Goal: Task Accomplishment & Management: Use online tool/utility

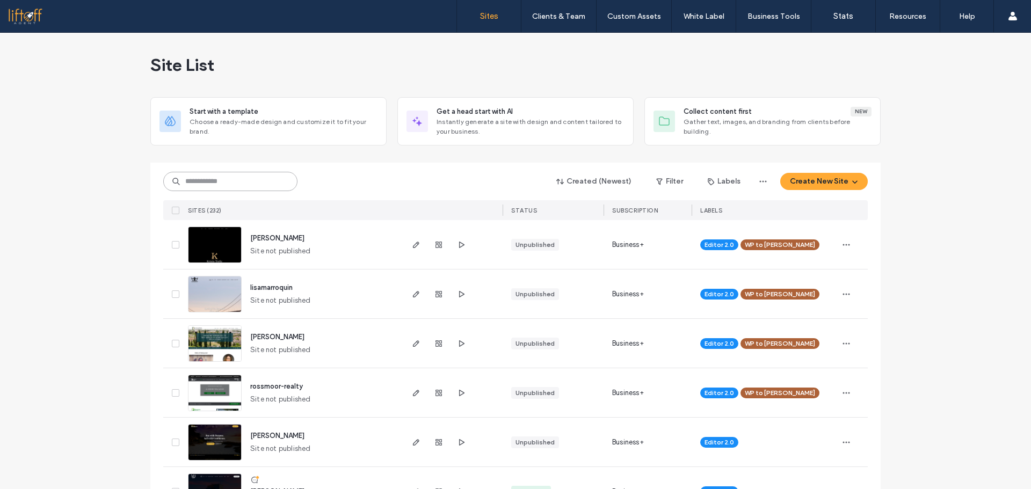
click at [249, 185] on input at bounding box center [230, 181] width 134 height 19
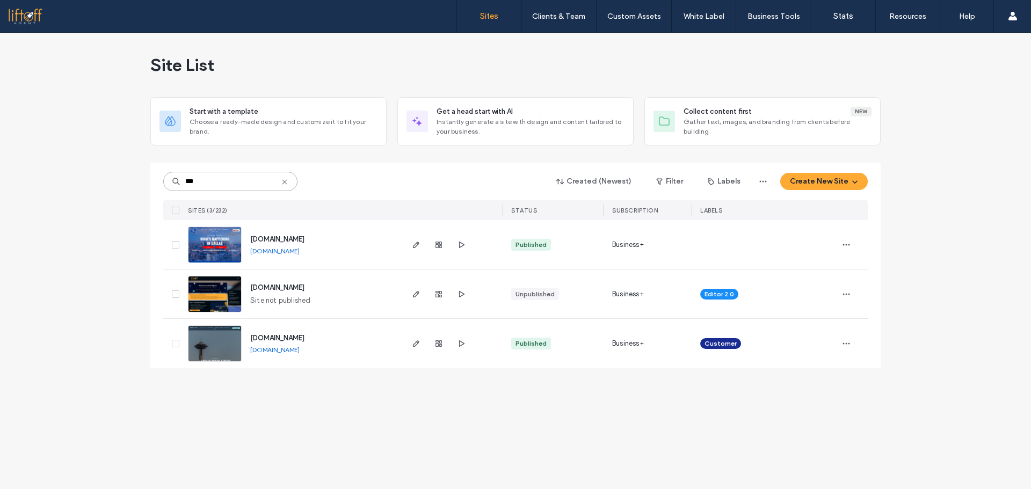
type input "***"
click at [293, 287] on span "app.liftoffagent.com" at bounding box center [277, 287] width 54 height 8
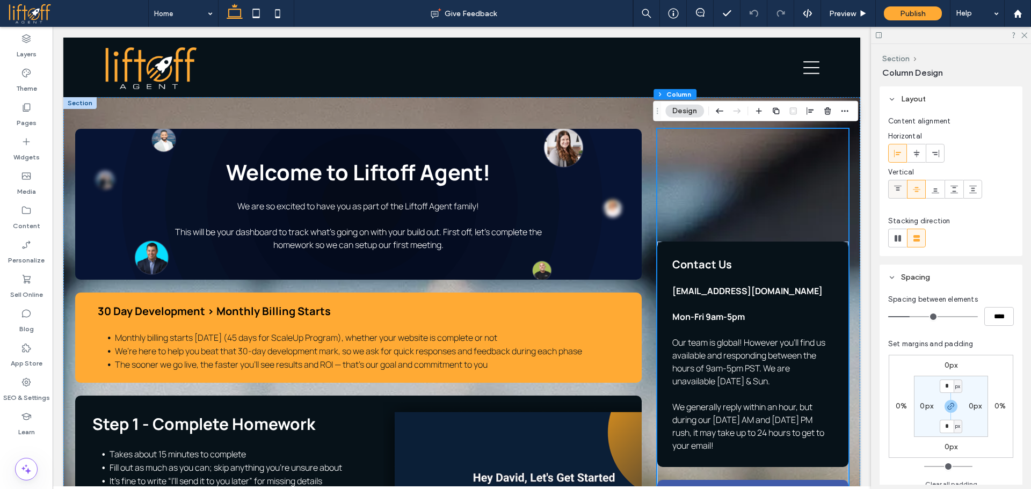
click at [899, 188] on icon at bounding box center [897, 189] width 9 height 9
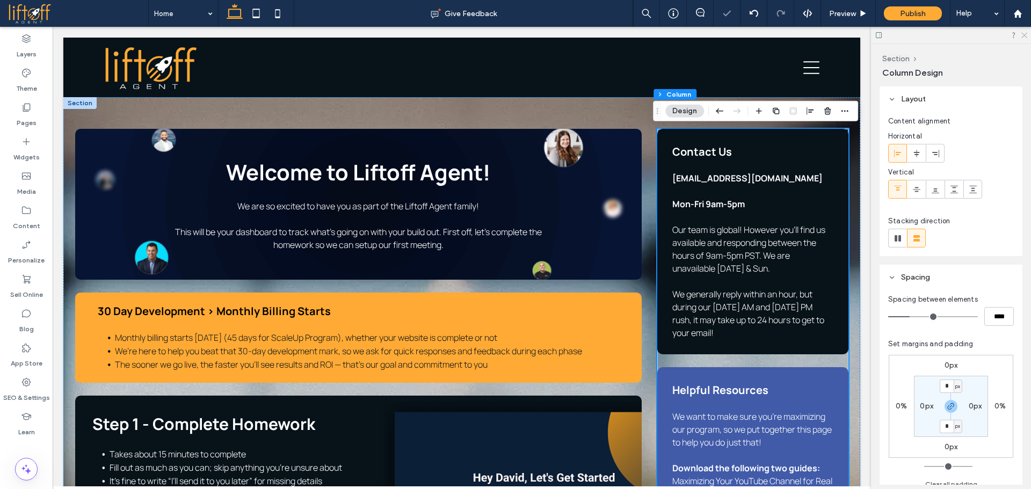
drag, startPoint x: 1023, startPoint y: 32, endPoint x: 929, endPoint y: 18, distance: 94.9
click at [1023, 32] on icon at bounding box center [1023, 34] width 7 height 7
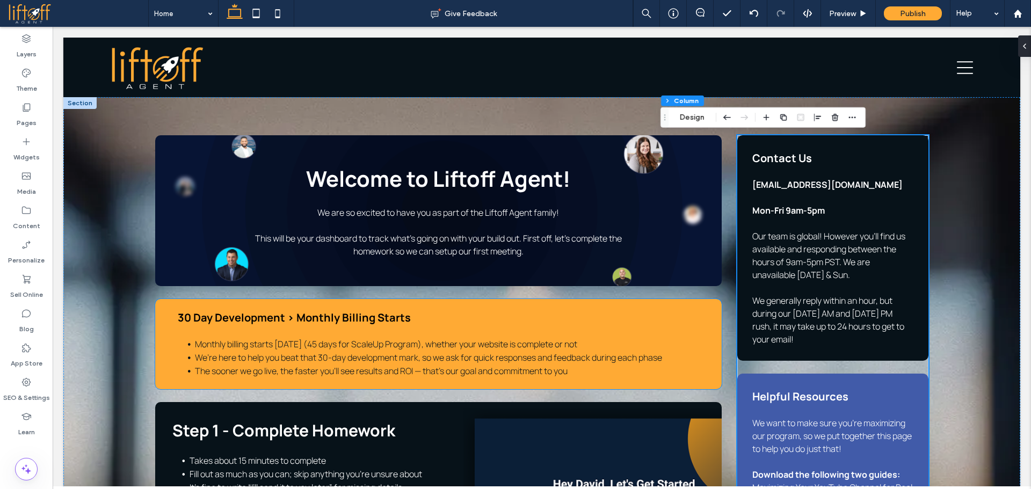
click at [643, 299] on div "30 Day Development > Monthly Billing Starts Monthly billing starts [DATE] (45 d…" at bounding box center [438, 344] width 566 height 90
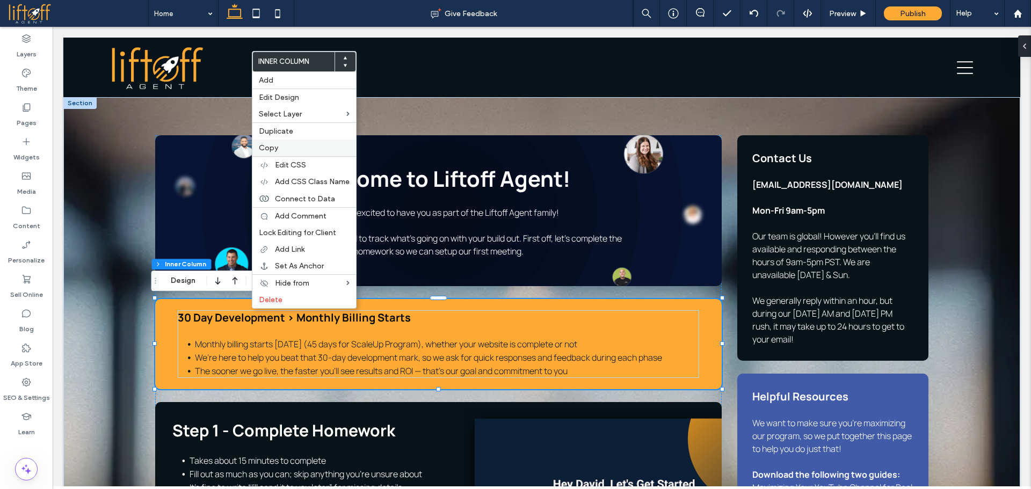
click at [289, 151] on label "Copy" at bounding box center [304, 147] width 91 height 9
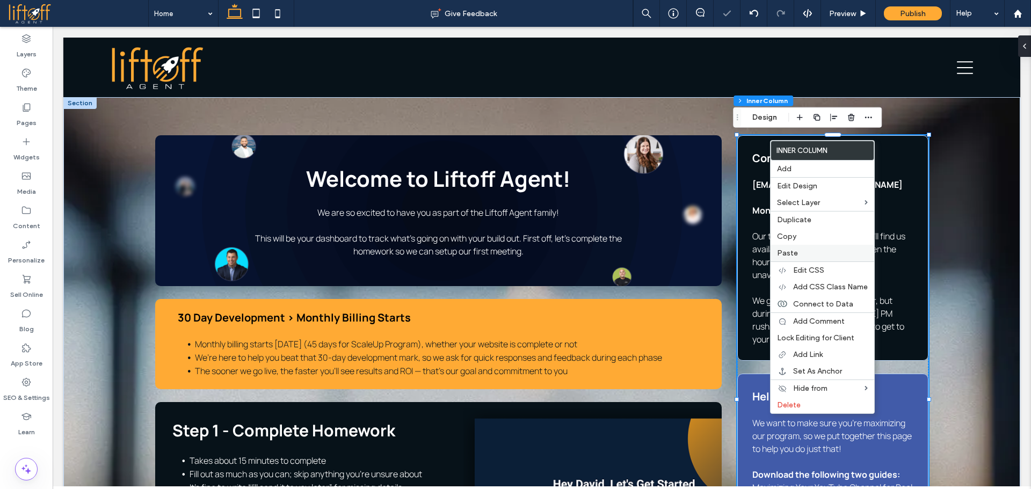
click at [792, 248] on div "Paste" at bounding box center [822, 253] width 104 height 17
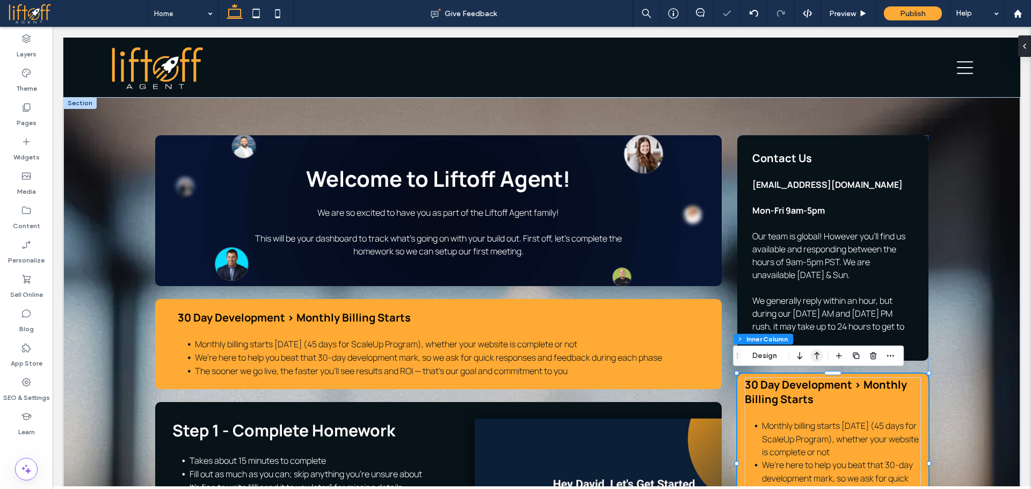
click at [814, 357] on icon "button" at bounding box center [816, 355] width 13 height 19
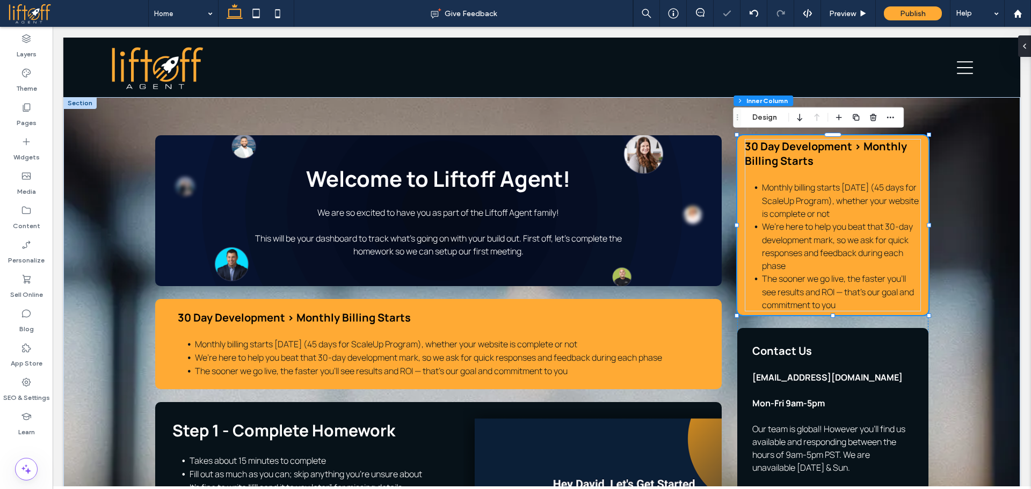
click at [737, 183] on div "30 Day Development > Monthly Billing Starts Monthly billing starts [DATE] (45 d…" at bounding box center [832, 225] width 191 height 180
click at [764, 123] on button "Design" at bounding box center [764, 117] width 39 height 13
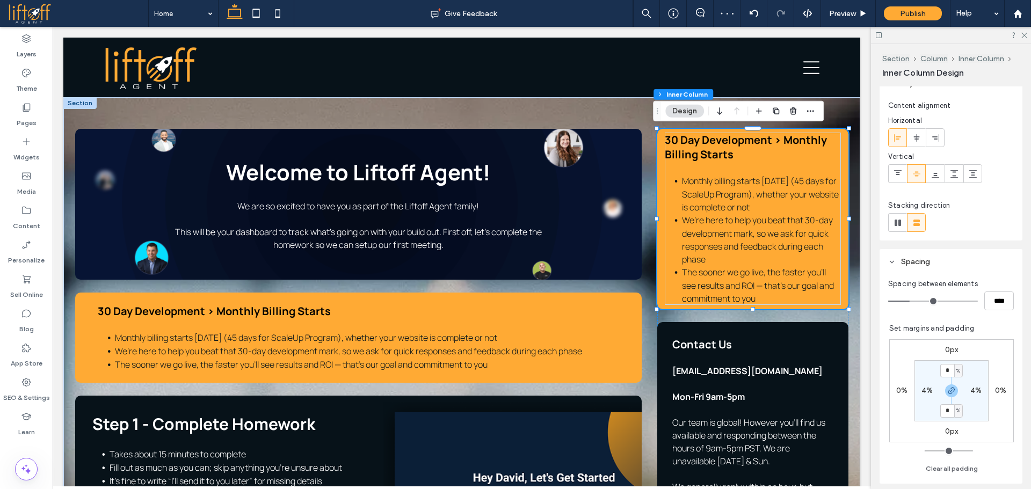
scroll to position [54, 0]
click at [921, 389] on label "4%" at bounding box center [926, 386] width 11 height 9
type input "*"
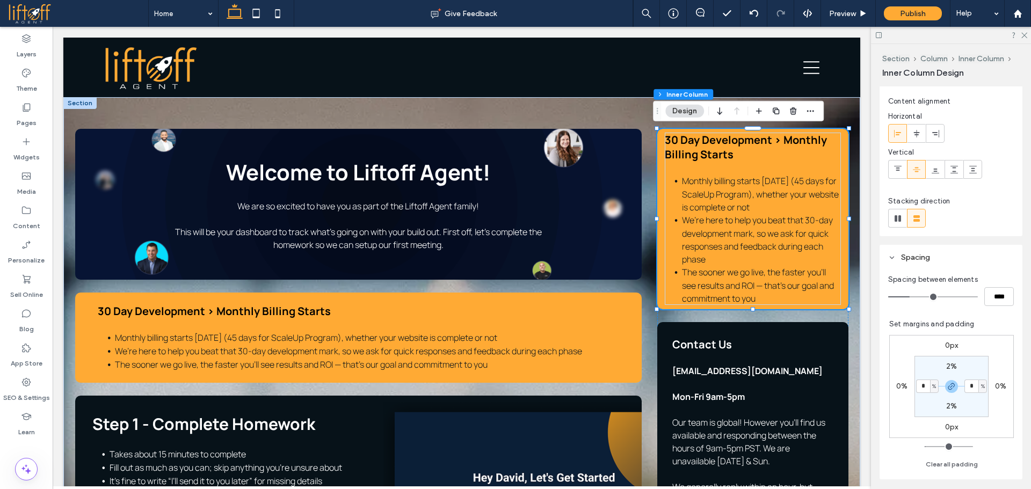
type input "*"
click at [946, 366] on label "2%" at bounding box center [951, 366] width 11 height 9
type input "*"
click at [944, 366] on input "*" at bounding box center [947, 366] width 14 height 13
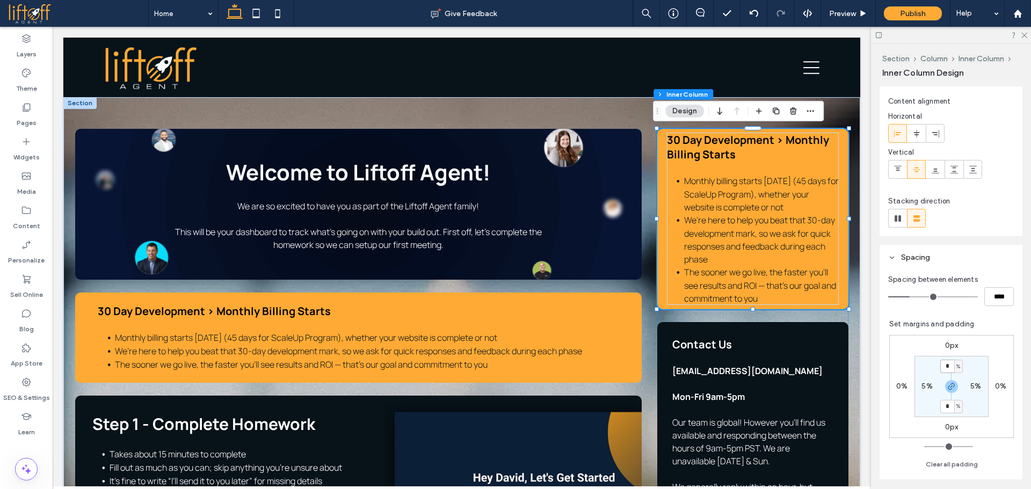
type input "*"
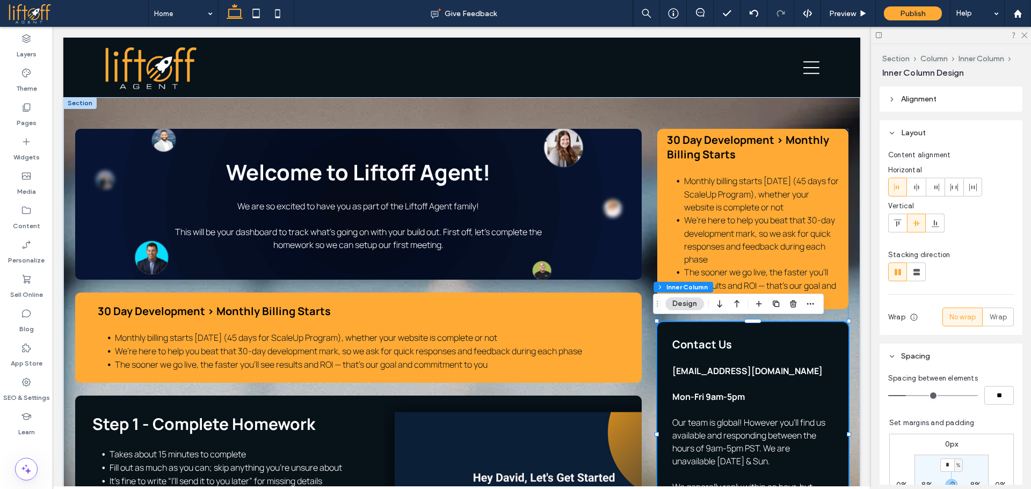
click at [792, 330] on div "Contact Us [EMAIL_ADDRESS][DOMAIN_NAME] Mon-Fri 9am-5pm Our team is global! How…" at bounding box center [752, 435] width 191 height 226
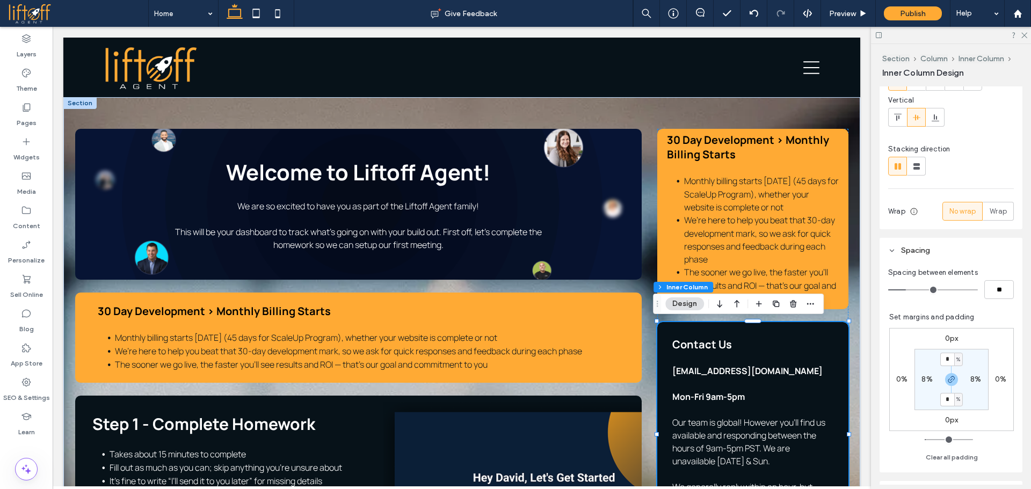
scroll to position [107, 0]
click at [838, 146] on div "30 Day Development > Monthly Billing Starts Monthly billing starts [DATE] (45 d…" at bounding box center [752, 219] width 191 height 180
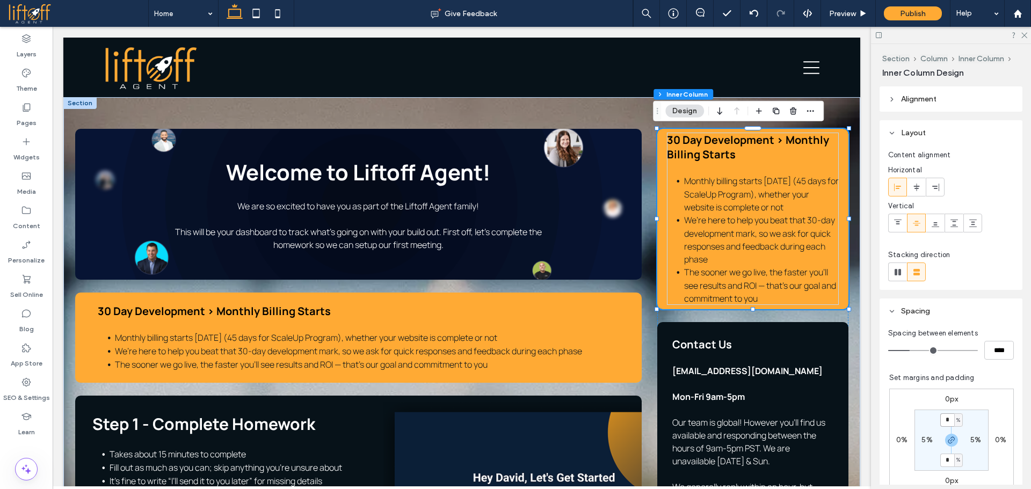
click at [945, 422] on input "*" at bounding box center [947, 419] width 14 height 13
type input "*"
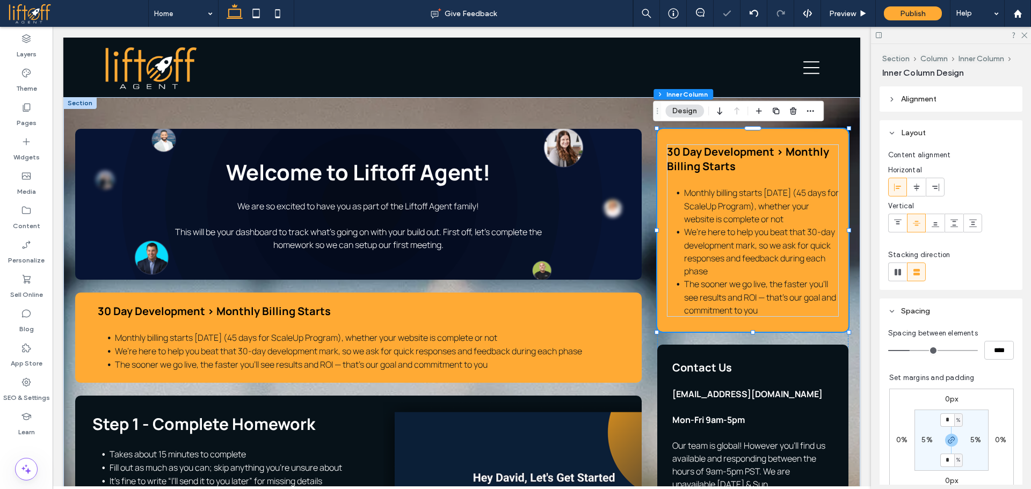
click at [970, 437] on label "5%" at bounding box center [975, 439] width 11 height 9
type input "*"
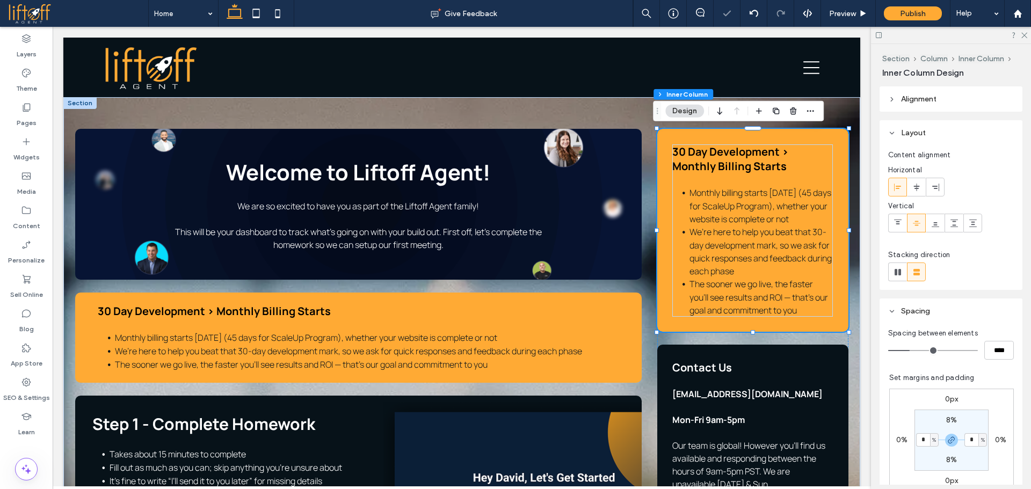
click at [995, 439] on label "0%" at bounding box center [1000, 439] width 11 height 9
type input "*"
click at [525, 305] on h4 "30 Day Development > Monthly Billing Starts" at bounding box center [358, 311] width 521 height 14
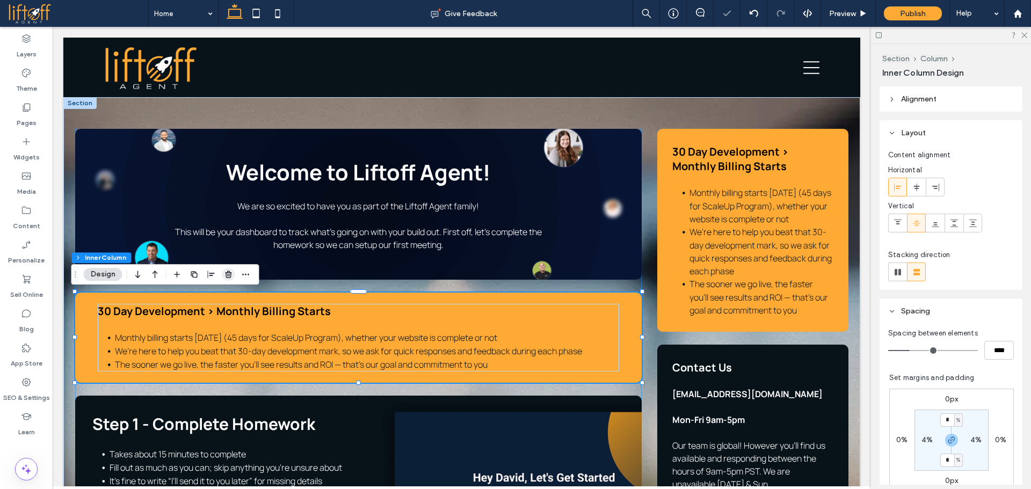
click at [226, 272] on icon "button" at bounding box center [228, 274] width 9 height 9
